Goal: Go to known website: Access a specific website the user already knows

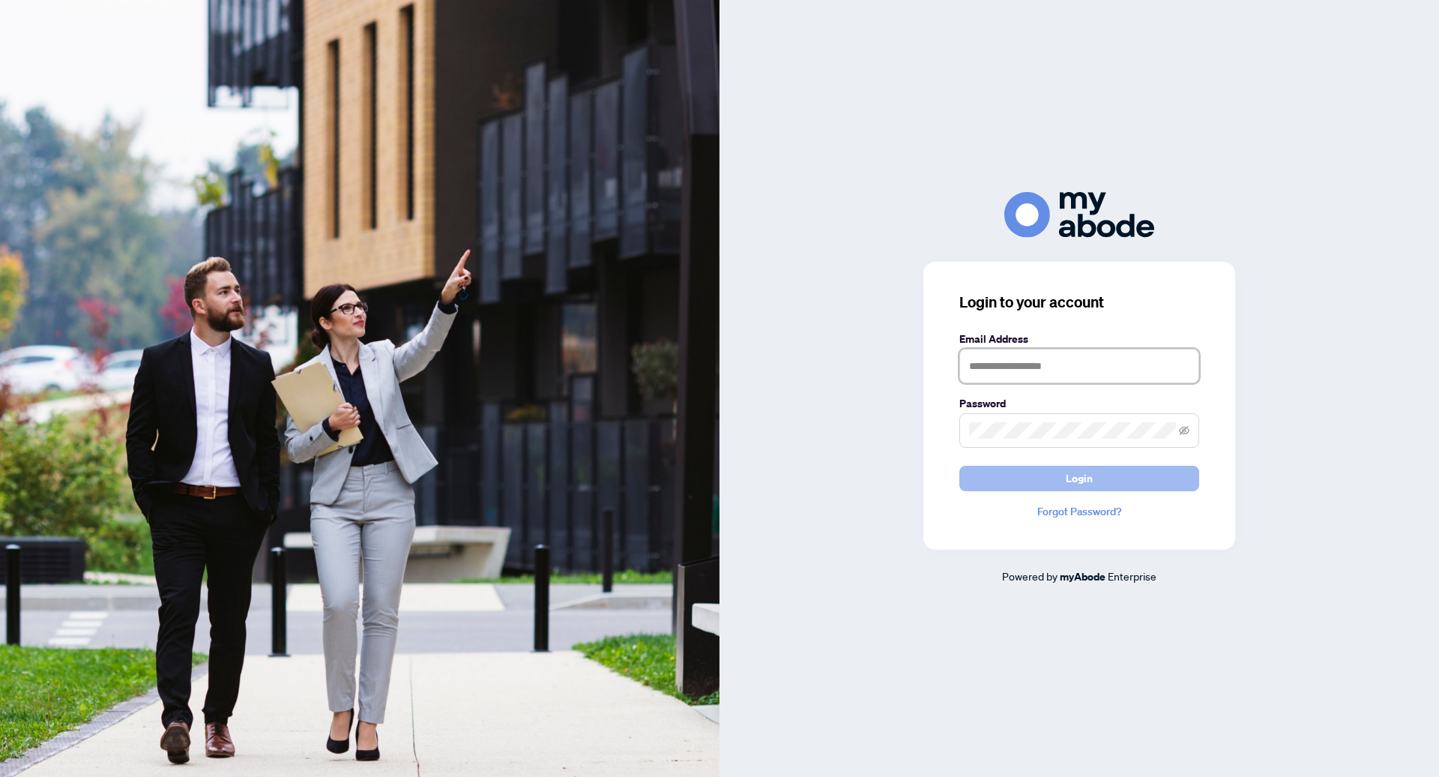
type input "**********"
click at [1020, 480] on button "Login" at bounding box center [1080, 478] width 240 height 25
